Goal: Task Accomplishment & Management: Manage account settings

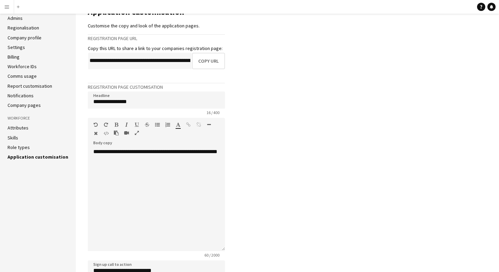
scroll to position [20, 0]
click at [21, 18] on link "Admins" at bounding box center [15, 18] width 15 height 6
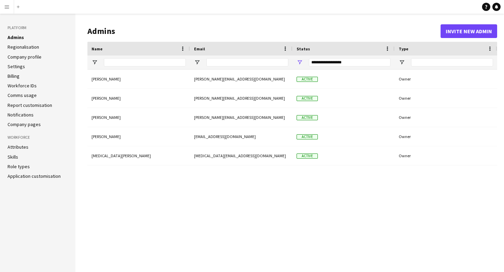
click at [7, 8] on app-icon "Menu" at bounding box center [6, 6] width 5 height 5
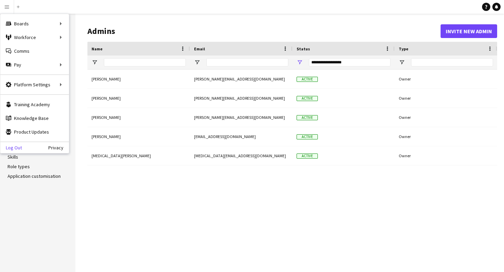
click at [18, 148] on link "Log Out" at bounding box center [11, 147] width 22 height 5
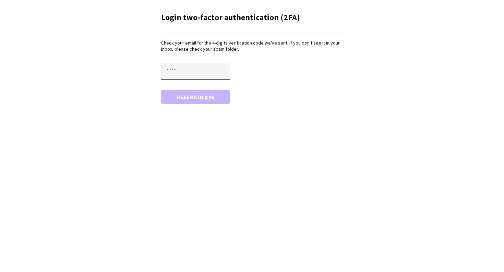
click at [167, 72] on input "text" at bounding box center [195, 71] width 69 height 17
type input "****"
click at [202, 97] on button "Confirm" at bounding box center [195, 97] width 69 height 14
